Goal: Check status

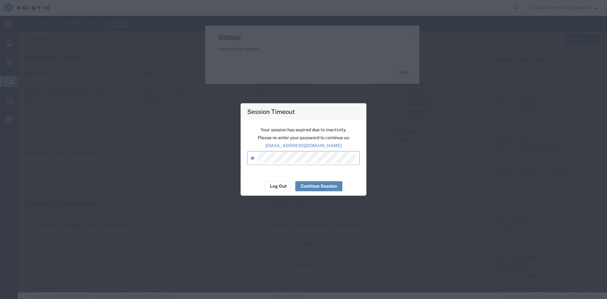
click at [312, 185] on button "Continue Session" at bounding box center [318, 186] width 47 height 10
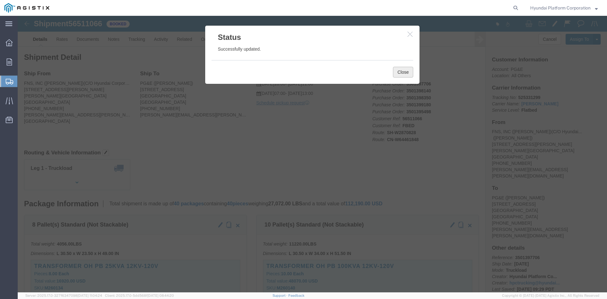
click button "Close"
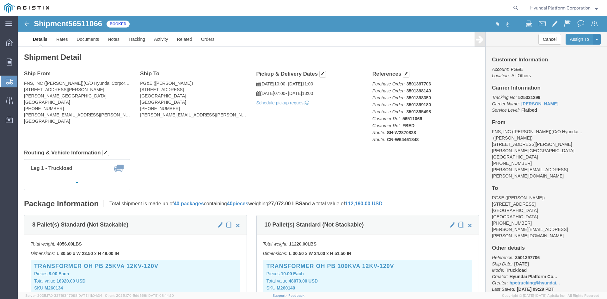
click div "Ship From FNS, INC ([PERSON_NAME])(C/O Hyundai Corporation) ([PERSON_NAME]) [ST…"
click at [0, 0] on span "Shipment Manager" at bounding box center [0, 0] width 0 height 0
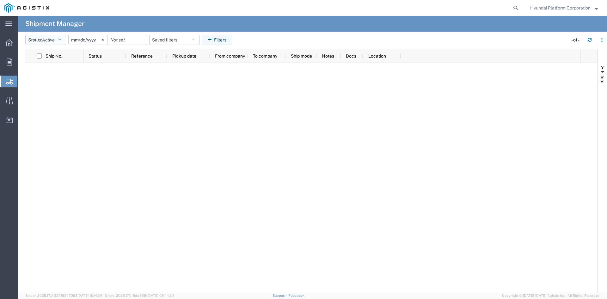
click at [59, 36] on button "Status: Active" at bounding box center [45, 40] width 41 height 10
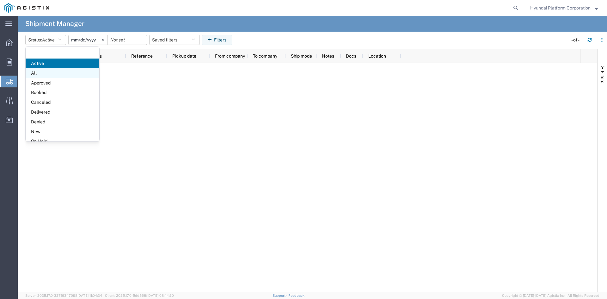
click at [56, 70] on span "All" at bounding box center [63, 73] width 74 height 10
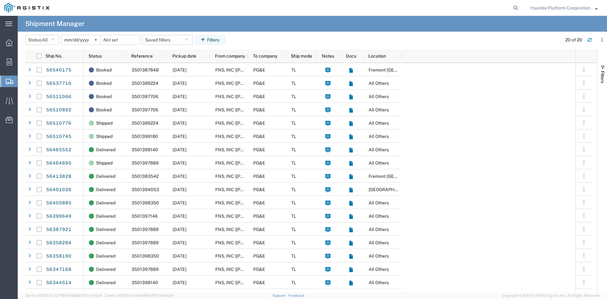
click at [431, 113] on div "Booked 3501387848 [DATE] FNS, INC ([PERSON_NAME])(C/O Hyundai Corporation) PG&E…" at bounding box center [330, 196] width 492 height 266
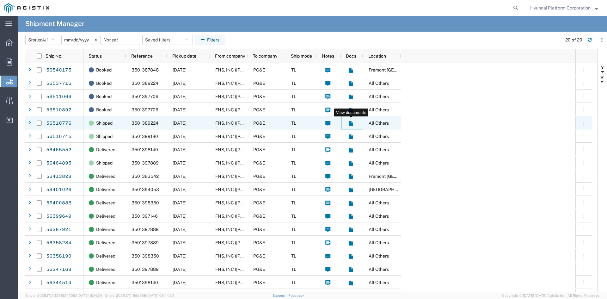
click at [354, 123] on icon at bounding box center [351, 123] width 5 height 5
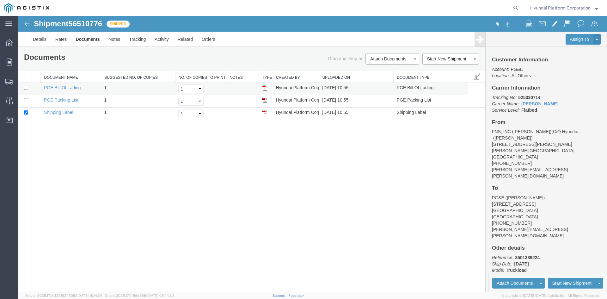
click at [264, 88] on img at bounding box center [264, 87] width 5 height 5
click at [27, 26] on img at bounding box center [27, 24] width 8 height 8
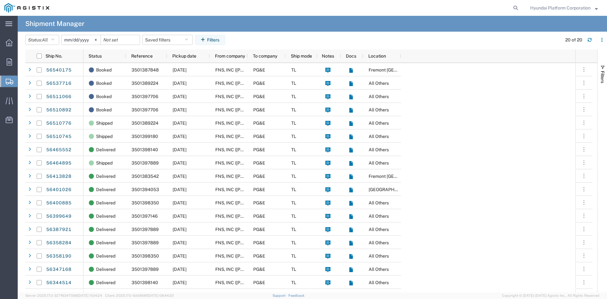
click at [455, 116] on div "Booked 3501387848 [DATE] FNS, INC ([PERSON_NAME])(C/O Hyundai Corporation) PG&E…" at bounding box center [330, 196] width 492 height 266
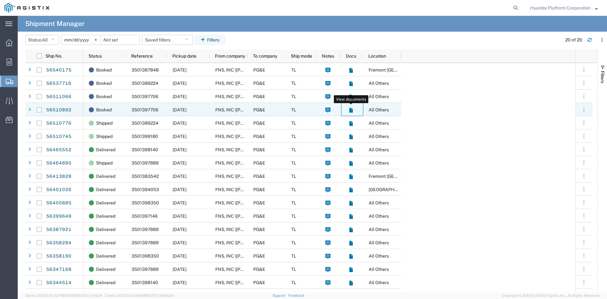
click at [351, 108] on icon at bounding box center [350, 110] width 3 height 5
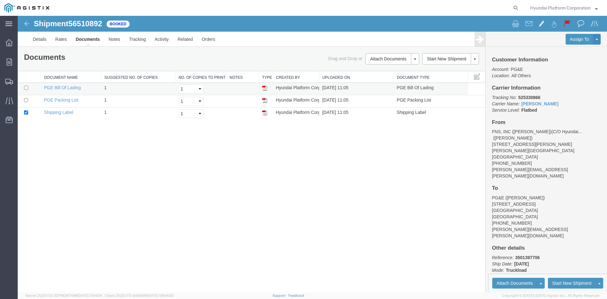
click at [264, 90] on img at bounding box center [264, 87] width 5 height 5
